Goal: Task Accomplishment & Management: Complete application form

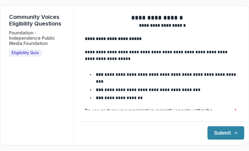
click at [160, 46] on p at bounding box center [162, 45] width 155 height 7
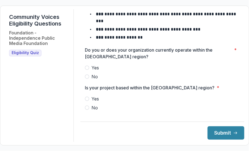
scroll to position [55, 0]
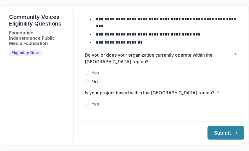
click at [89, 75] on span at bounding box center [87, 72] width 4 height 4
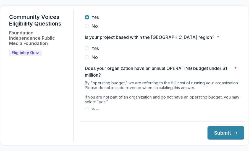
click at [89, 50] on span at bounding box center [87, 48] width 4 height 4
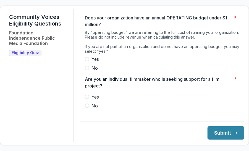
scroll to position [166, 0]
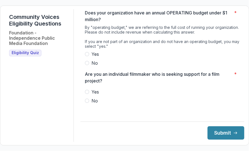
click at [89, 65] on span at bounding box center [87, 63] width 4 height 4
click at [89, 56] on span at bounding box center [87, 54] width 4 height 4
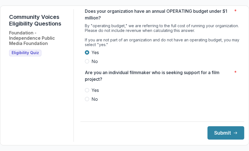
scroll to position [168, 0]
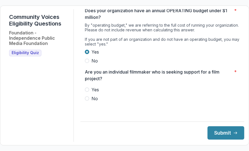
click at [89, 100] on span at bounding box center [87, 98] width 4 height 4
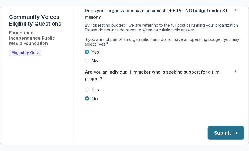
click at [210, 130] on button "Submit" at bounding box center [226, 132] width 37 height 13
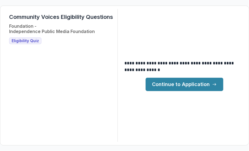
click at [167, 86] on link "Continue to Application" at bounding box center [185, 84] width 78 height 13
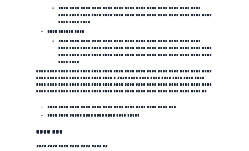
scroll to position [999, 0]
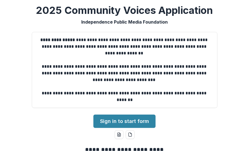
scroll to position [0, 0]
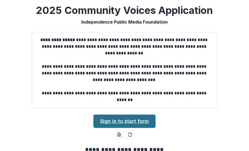
click at [125, 126] on link "Sign in to start form" at bounding box center [125, 120] width 62 height 13
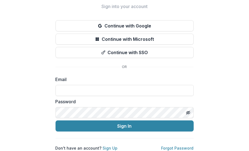
scroll to position [30, 0]
click at [109, 87] on input at bounding box center [125, 90] width 138 height 11
type input "**********"
click at [94, 102] on div "Password" at bounding box center [125, 108] width 138 height 20
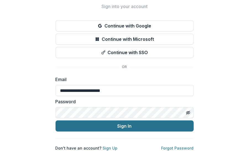
click at [142, 122] on button "Sign In" at bounding box center [125, 125] width 138 height 11
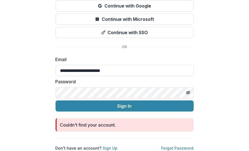
scroll to position [50, 0]
click at [106, 145] on link "Sign Up" at bounding box center [110, 147] width 15 height 5
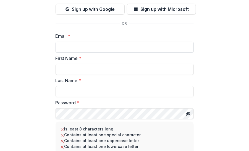
click at [104, 47] on input "Email *" at bounding box center [125, 47] width 138 height 11
type input "**********"
type input "********"
type input "*****"
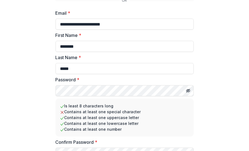
scroll to position [101, 0]
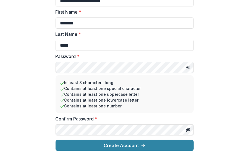
click at [108, 133] on form "**********" at bounding box center [125, 68] width 138 height 164
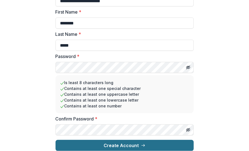
click at [112, 140] on button "Create Account" at bounding box center [125, 145] width 138 height 11
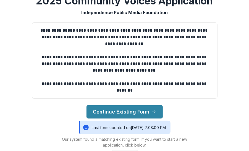
scroll to position [28, 0]
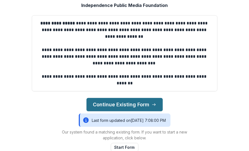
click at [134, 104] on button "Continue Existing Form" at bounding box center [125, 104] width 76 height 13
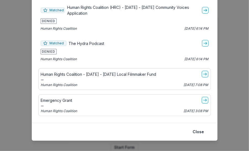
scroll to position [68, 0]
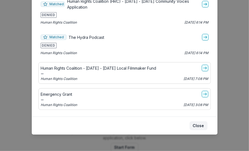
click at [197, 124] on button "Close" at bounding box center [199, 125] width 18 height 9
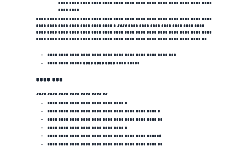
scroll to position [1051, 0]
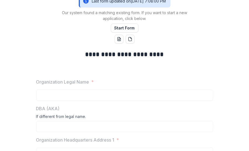
scroll to position [138, 0]
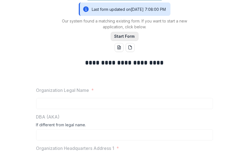
click at [120, 35] on button "Start Form" at bounding box center [125, 36] width 28 height 9
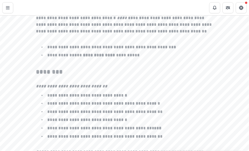
scroll to position [973, 0]
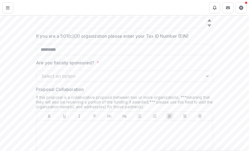
scroll to position [415, 0]
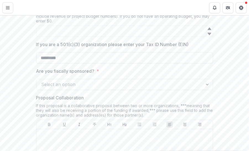
drag, startPoint x: 74, startPoint y: 59, endPoint x: 37, endPoint y: 53, distance: 37.6
click at [37, 53] on input "*********" at bounding box center [124, 57] width 177 height 11
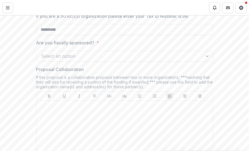
scroll to position [443, 0]
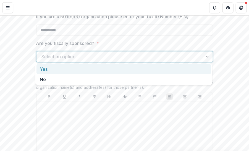
click at [192, 59] on div at bounding box center [120, 57] width 157 height 8
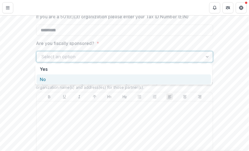
click at [120, 74] on div "No" at bounding box center [124, 79] width 175 height 10
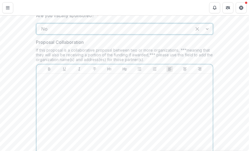
click at [163, 115] on div at bounding box center [125, 117] width 172 height 83
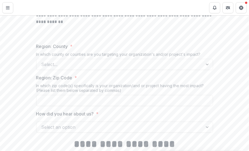
scroll to position [664, 0]
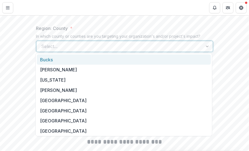
click at [199, 47] on div "Select..." at bounding box center [120, 46] width 167 height 9
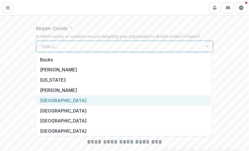
click at [155, 104] on div "Philadelphia" at bounding box center [124, 100] width 174 height 10
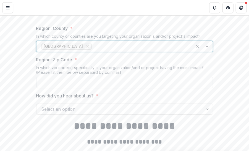
click at [122, 78] on input "Region: Zip Code *" at bounding box center [124, 82] width 177 height 11
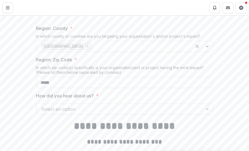
type input "*****"
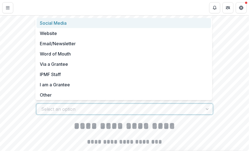
click at [131, 108] on div at bounding box center [120, 109] width 157 height 8
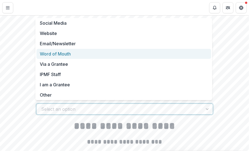
drag, startPoint x: 69, startPoint y: 31, endPoint x: 69, endPoint y: 51, distance: 19.9
click at [69, 51] on div "Social Media Website Email/Newsletter Word of Mouth Via a Grantee IPMF Staff I …" at bounding box center [123, 59] width 177 height 82
click at [69, 51] on div "Word of Mouth" at bounding box center [124, 54] width 175 height 10
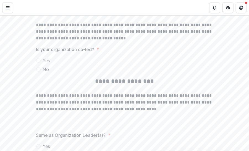
scroll to position [1339, 0]
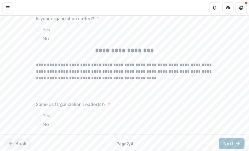
click at [221, 142] on button "Next" at bounding box center [232, 143] width 26 height 11
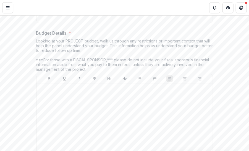
scroll to position [1224, 0]
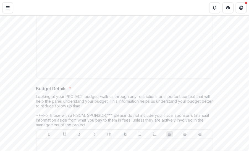
click at [144, 103] on div "Looking at your PROJECT budget, walk us through any restrictions or important c…" at bounding box center [124, 111] width 177 height 35
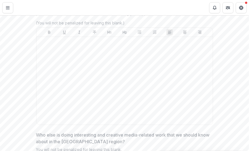
scroll to position [1584, 0]
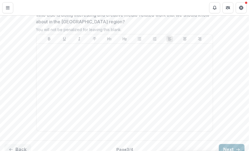
click at [236, 147] on icon "button" at bounding box center [238, 149] width 4 height 4
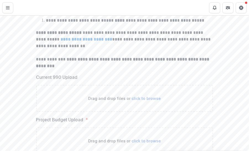
scroll to position [128, 0]
